Goal: Check status: Check status

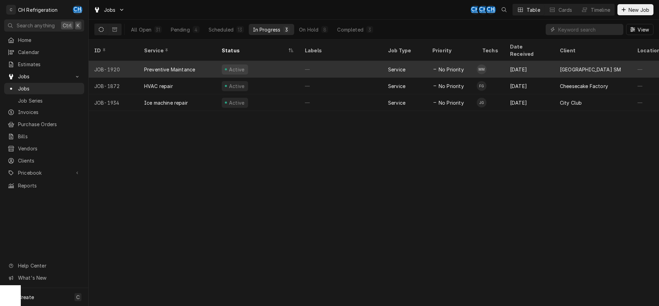
click at [356, 63] on div "—" at bounding box center [340, 69] width 83 height 17
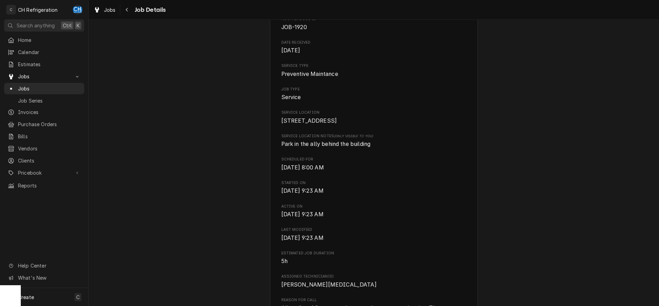
scroll to position [141, 0]
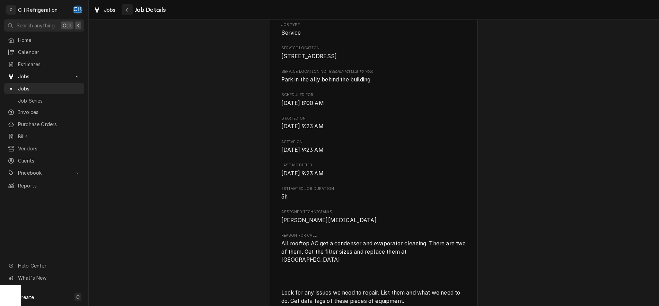
click at [125, 9] on icon "Navigate back" at bounding box center [126, 9] width 3 height 5
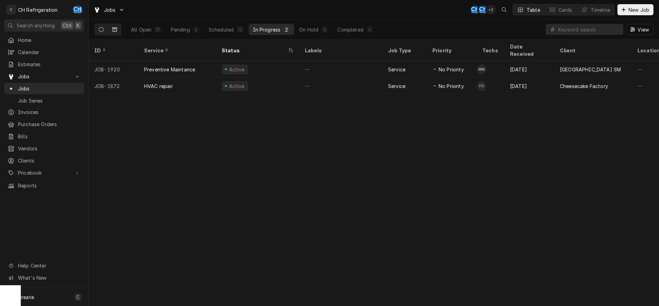
click at [114, 30] on icon "Dynamic Content Wrapper" at bounding box center [114, 29] width 5 height 5
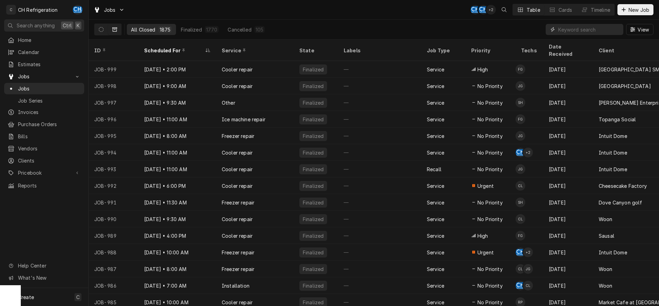
click at [597, 31] on input "Dynamic Content Wrapper" at bounding box center [589, 29] width 62 height 11
type input "1509"
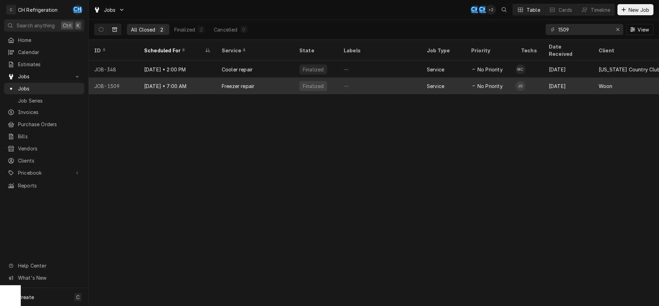
click at [359, 80] on div "—" at bounding box center [379, 86] width 83 height 17
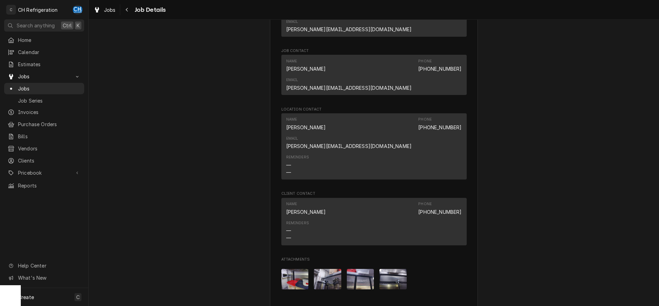
scroll to position [523, 0]
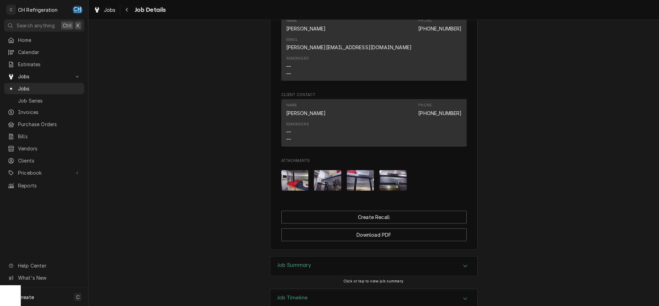
click at [464, 263] on icon "Accordion Header" at bounding box center [465, 266] width 5 height 6
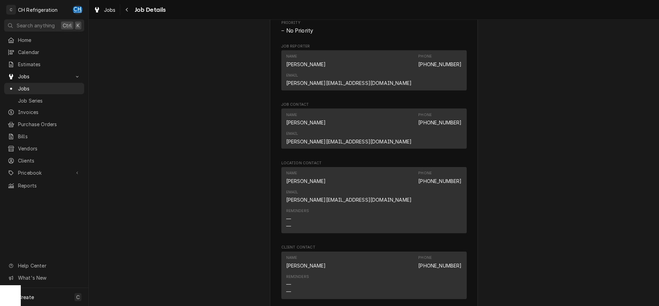
scroll to position [901, 0]
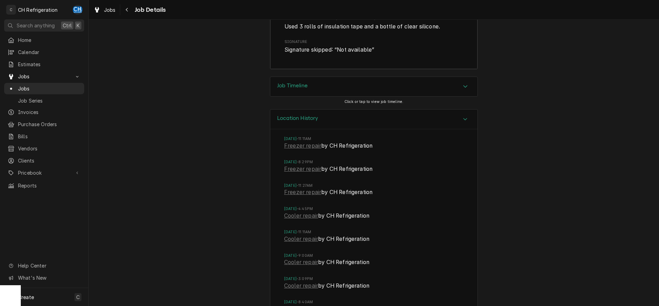
scroll to position [1148, 0]
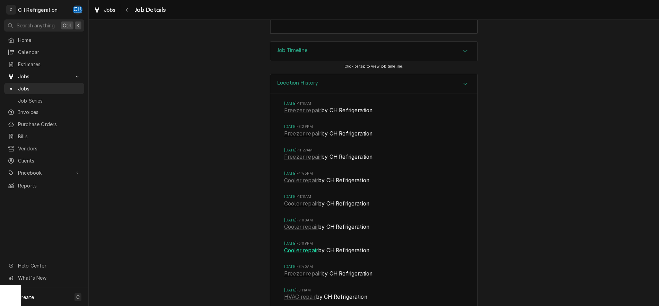
click at [316, 246] on link "Cooler repair" at bounding box center [301, 250] width 34 height 8
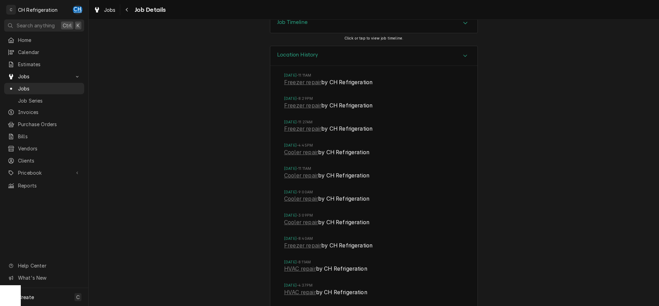
scroll to position [1254, 0]
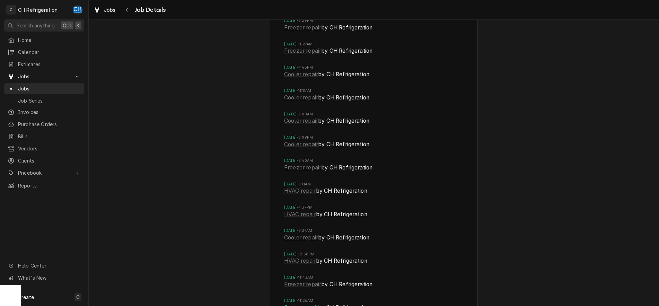
click at [302, 304] on link "Cooler repair" at bounding box center [301, 308] width 34 height 8
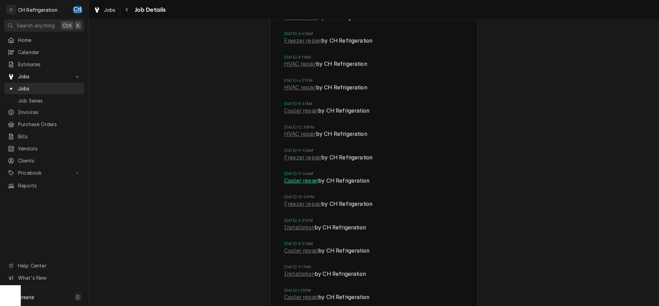
scroll to position [1396, 0]
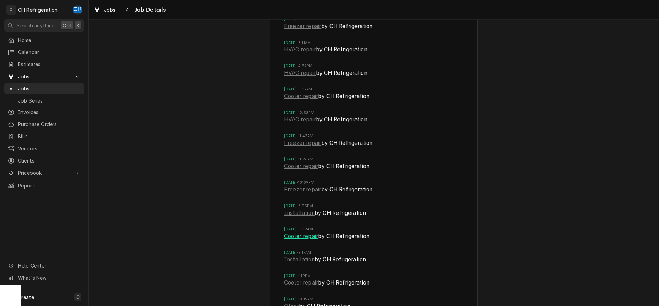
click at [308, 232] on link "Cooler repair" at bounding box center [301, 236] width 34 height 8
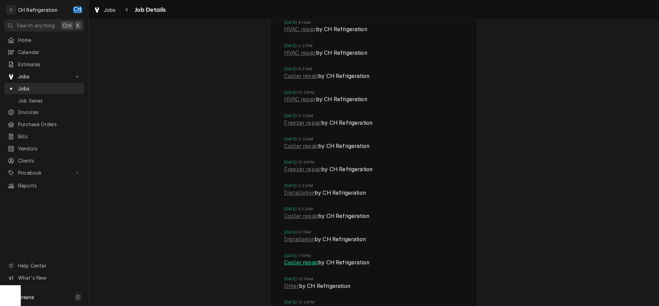
click at [306, 259] on link "Cooler repair" at bounding box center [301, 263] width 34 height 8
click at [295, 282] on link "Other" at bounding box center [291, 286] width 15 height 8
click at [310, 189] on link "Installation" at bounding box center [299, 193] width 30 height 8
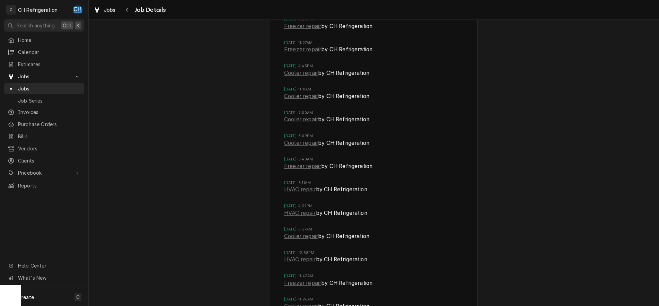
scroll to position [1239, 0]
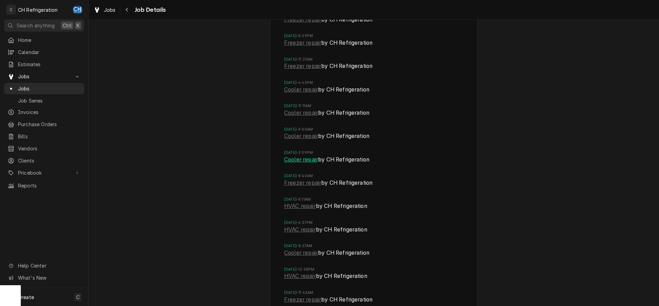
click at [302, 156] on link "Cooler repair" at bounding box center [301, 160] width 34 height 8
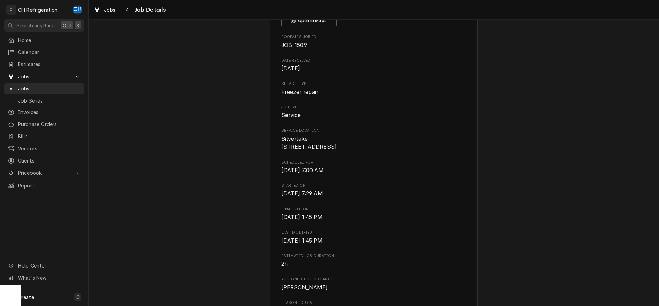
scroll to position [71, 0]
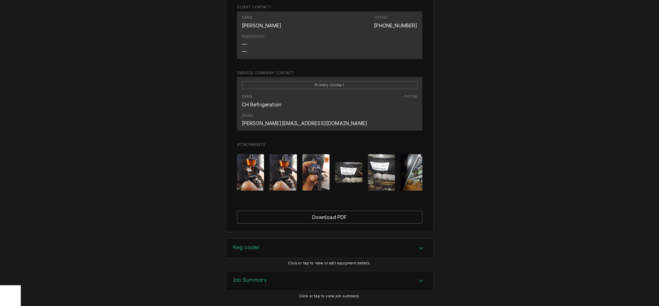
scroll to position [449, 0]
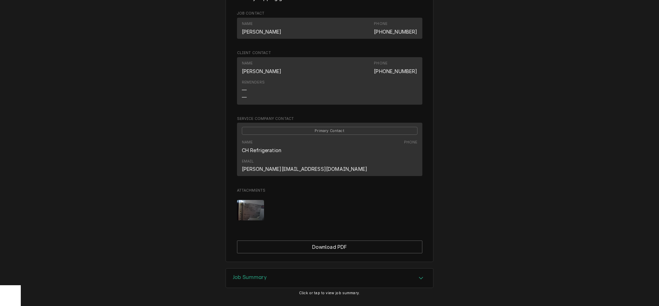
scroll to position [337, 0]
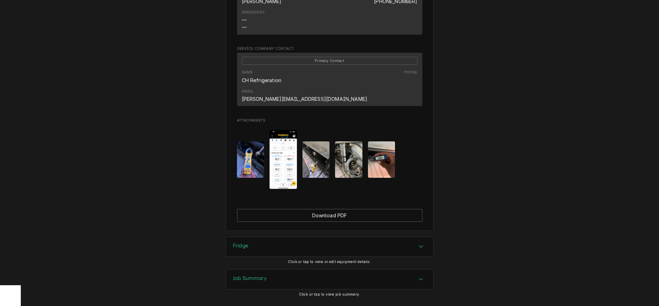
scroll to position [487, 0]
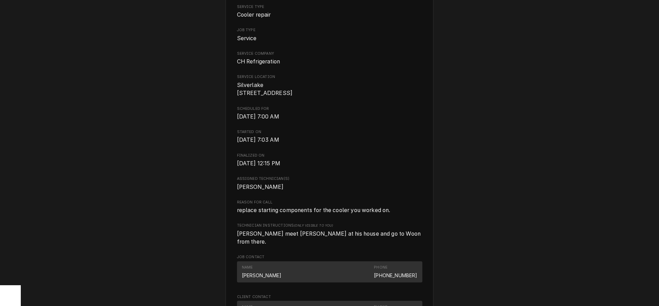
scroll to position [283, 0]
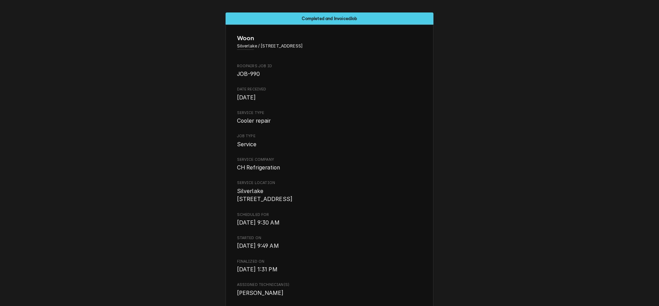
scroll to position [141, 0]
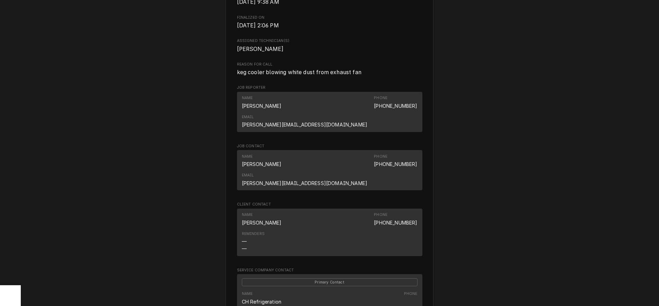
scroll to position [247, 0]
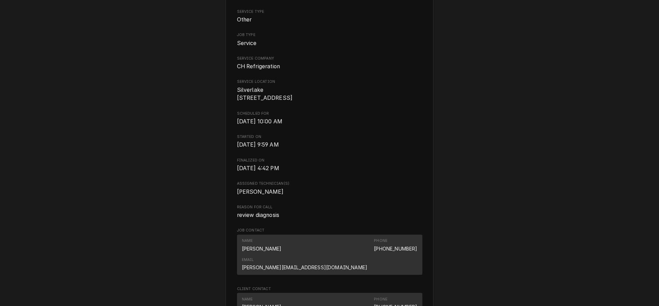
scroll to position [141, 0]
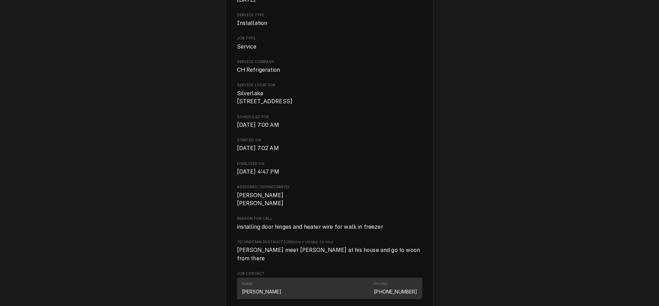
scroll to position [177, 0]
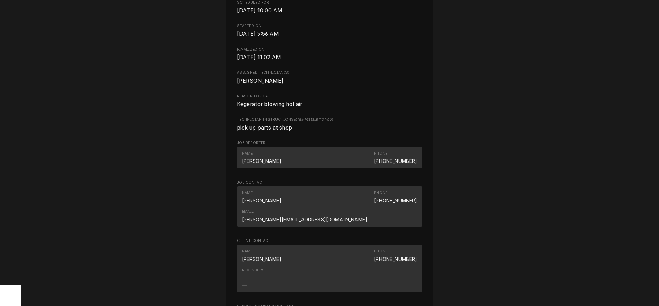
scroll to position [449, 0]
